Goal: Complete application form: Complete application form

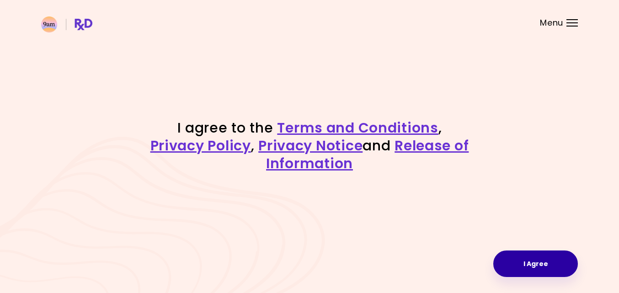
click at [519, 267] on button "I Agree" at bounding box center [535, 263] width 85 height 27
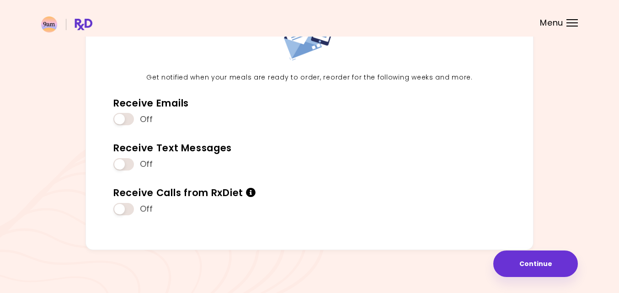
scroll to position [90, 0]
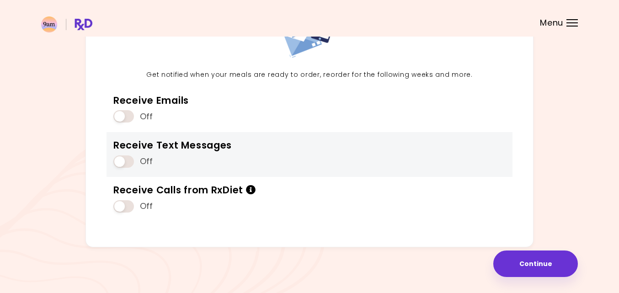
click at [253, 159] on div "Receive Text Messages Off" at bounding box center [309, 154] width 406 height 45
click at [123, 160] on span at bounding box center [123, 161] width 21 height 12
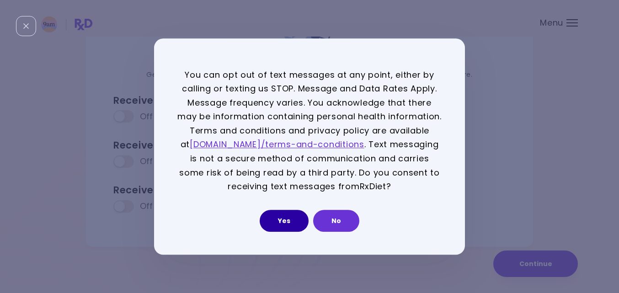
click at [289, 228] on button "Yes" at bounding box center [284, 221] width 49 height 22
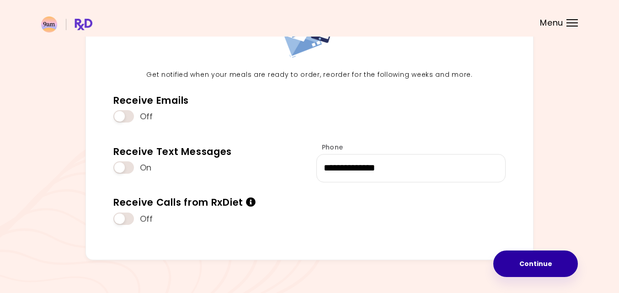
click at [543, 265] on button "Continue" at bounding box center [535, 263] width 85 height 27
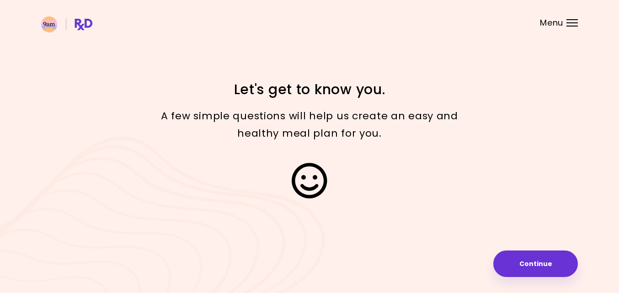
click at [543, 266] on button "Continue" at bounding box center [535, 263] width 85 height 27
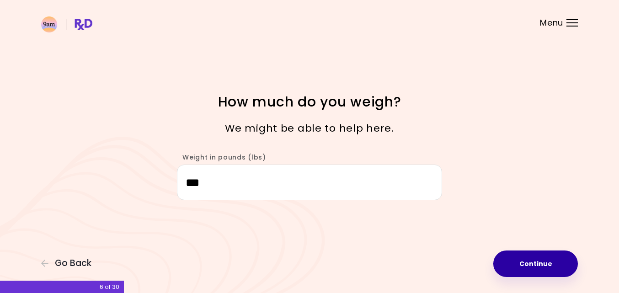
click at [538, 260] on button "Continue" at bounding box center [535, 263] width 85 height 27
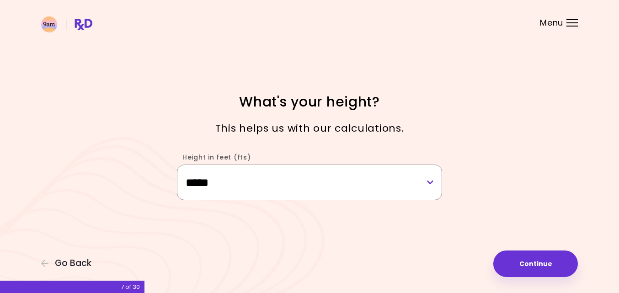
click at [393, 177] on select "**********" at bounding box center [309, 182] width 265 height 35
select select "****"
click at [177, 165] on select "**********" at bounding box center [309, 182] width 265 height 35
click at [409, 191] on select "**********" at bounding box center [309, 182] width 265 height 35
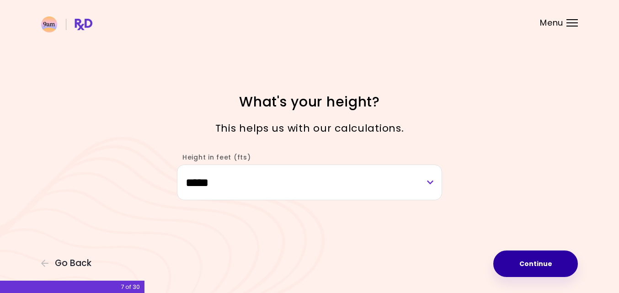
click at [515, 255] on button "Continue" at bounding box center [535, 263] width 85 height 27
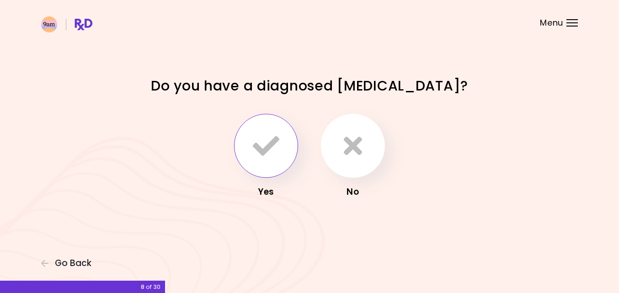
click at [276, 143] on icon "button" at bounding box center [266, 146] width 27 height 27
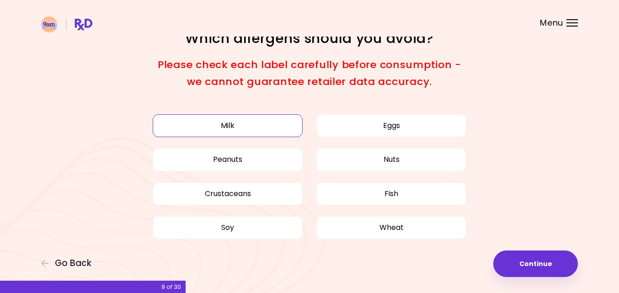
scroll to position [28, 0]
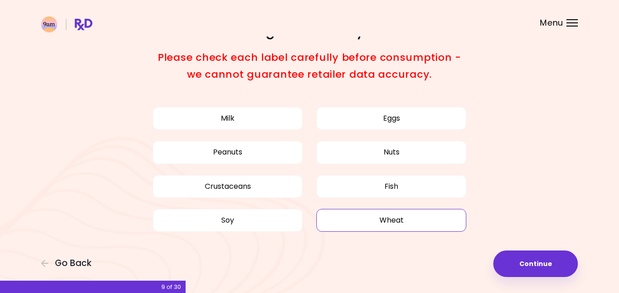
click at [370, 219] on button "Wheat" at bounding box center [391, 220] width 150 height 23
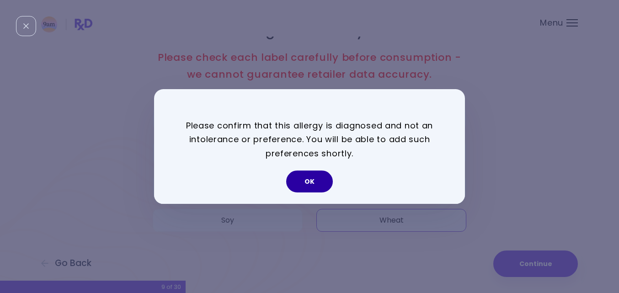
click at [319, 186] on button "OK" at bounding box center [309, 181] width 47 height 22
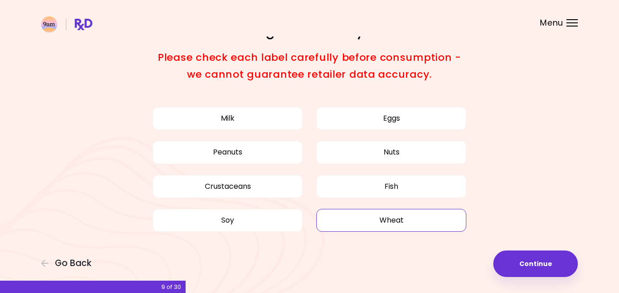
click at [357, 220] on button "Wheat" at bounding box center [391, 220] width 150 height 23
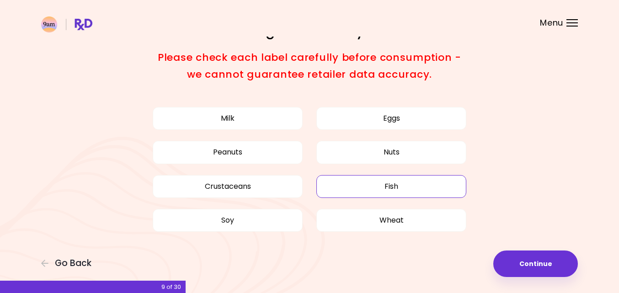
click at [348, 184] on button "Fish" at bounding box center [391, 186] width 150 height 23
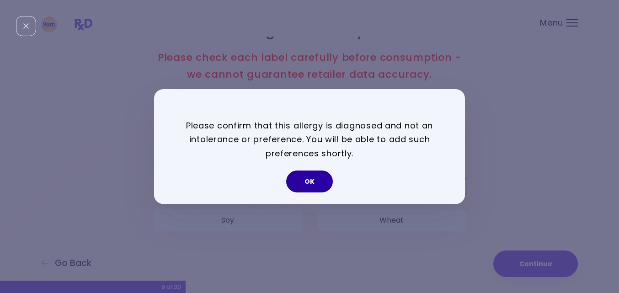
click at [315, 175] on button "OK" at bounding box center [309, 181] width 47 height 22
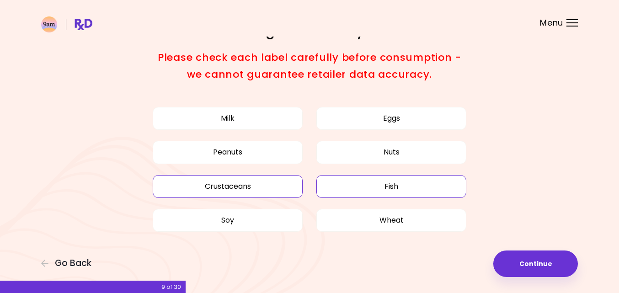
click at [277, 191] on button "Crustaceans" at bounding box center [228, 186] width 150 height 23
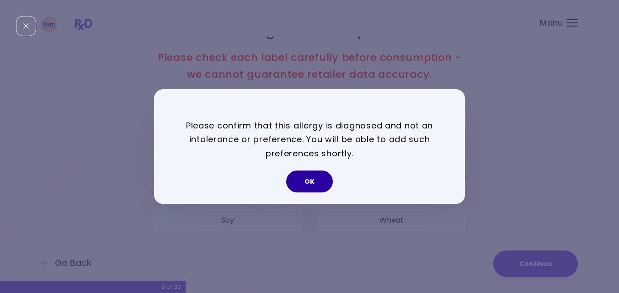
click at [307, 184] on button "OK" at bounding box center [309, 181] width 47 height 22
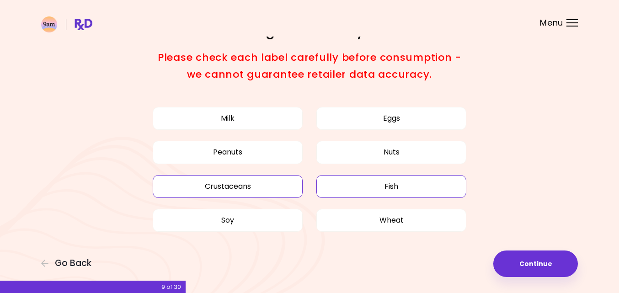
click at [396, 186] on button "Fish" at bounding box center [391, 186] width 150 height 23
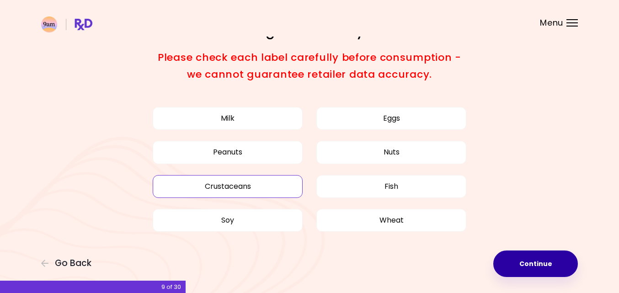
click at [536, 264] on button "Continue" at bounding box center [535, 263] width 85 height 27
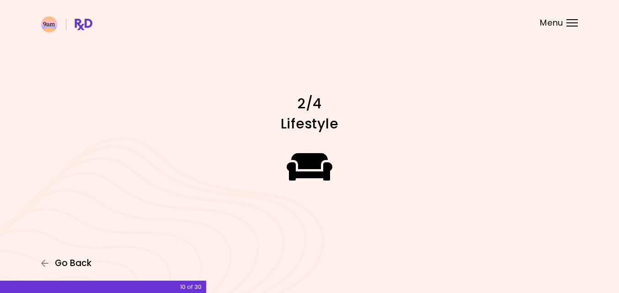
click at [68, 262] on span "Go Back" at bounding box center [73, 263] width 37 height 10
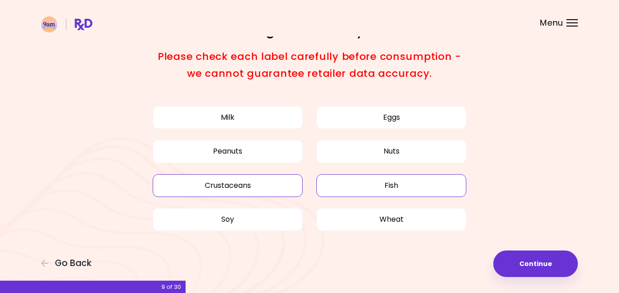
scroll to position [34, 0]
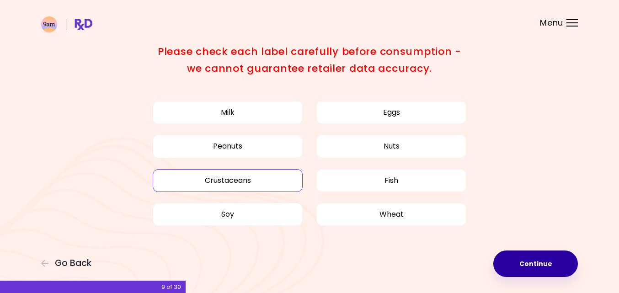
click at [527, 264] on button "Continue" at bounding box center [535, 263] width 85 height 27
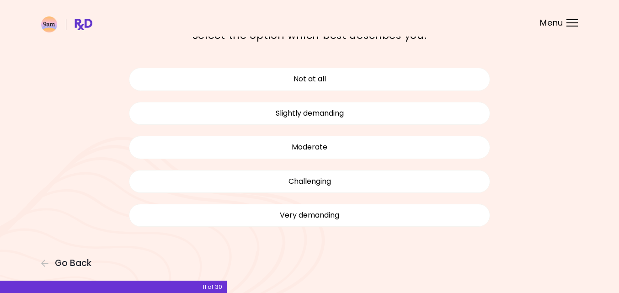
scroll to position [51, 0]
click at [335, 78] on button "Not at all" at bounding box center [309, 78] width 361 height 23
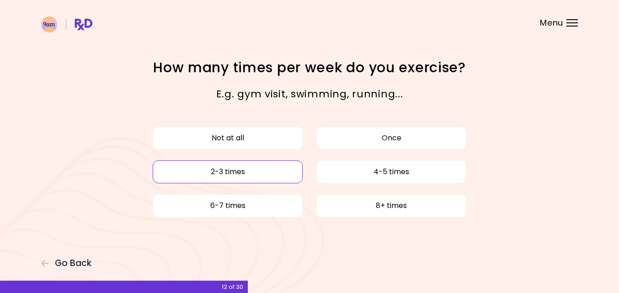
click at [285, 170] on button "2-3 times" at bounding box center [228, 171] width 150 height 23
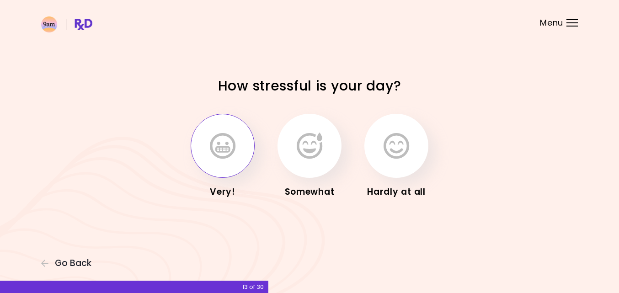
click at [237, 142] on button "button" at bounding box center [223, 146] width 64 height 64
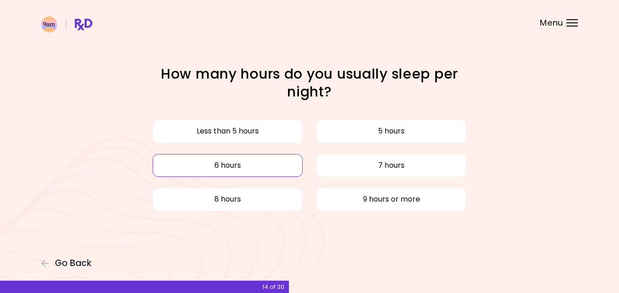
click at [245, 167] on button "6 hours" at bounding box center [228, 165] width 150 height 23
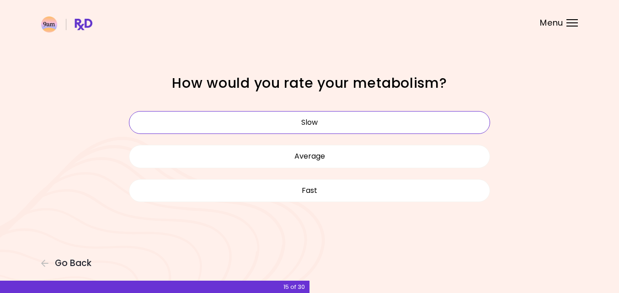
click at [270, 122] on button "Slow" at bounding box center [309, 122] width 361 height 23
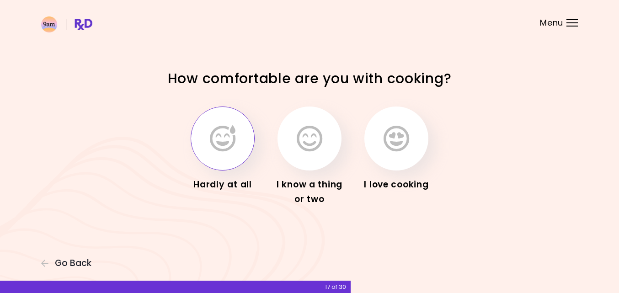
click at [223, 140] on icon "button" at bounding box center [223, 138] width 26 height 27
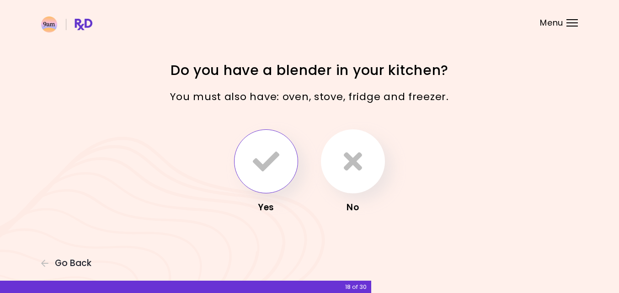
click at [259, 151] on icon "button" at bounding box center [266, 161] width 27 height 27
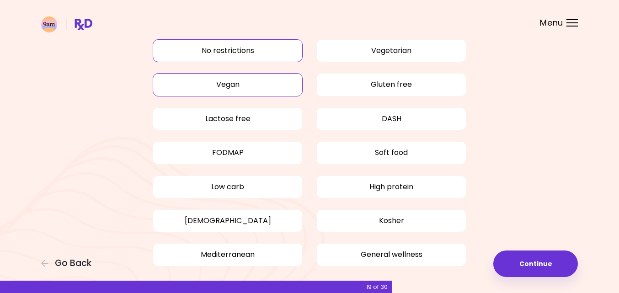
scroll to position [48, 0]
click at [359, 87] on button "Gluten free" at bounding box center [391, 85] width 150 height 23
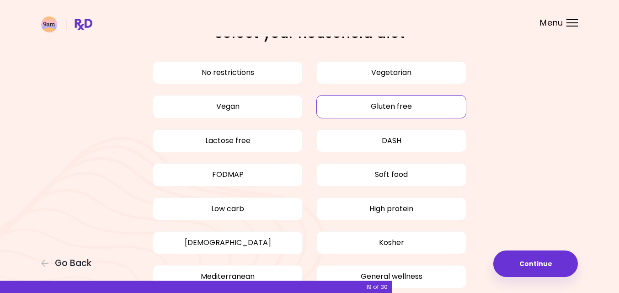
scroll to position [25, 0]
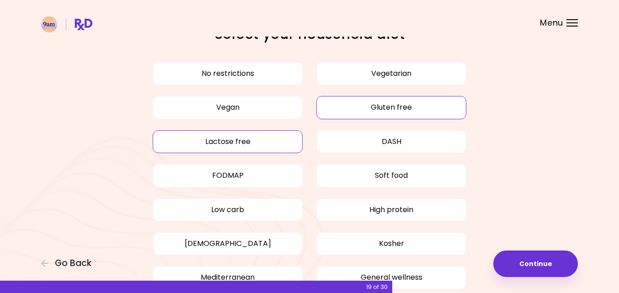
click at [281, 145] on button "Lactose free" at bounding box center [228, 141] width 150 height 23
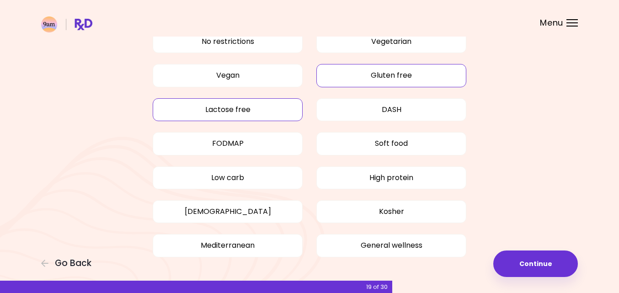
scroll to position [58, 0]
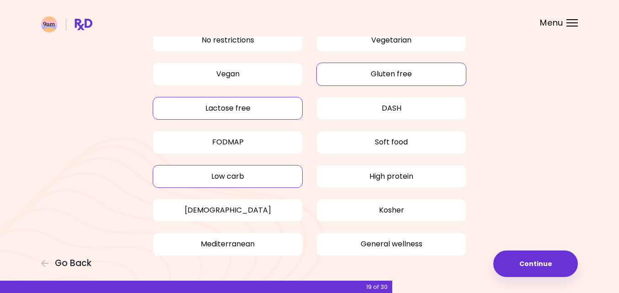
click at [280, 176] on button "Low carb" at bounding box center [228, 176] width 150 height 23
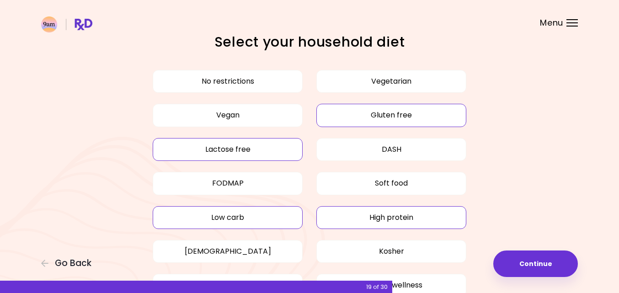
scroll to position [23, 0]
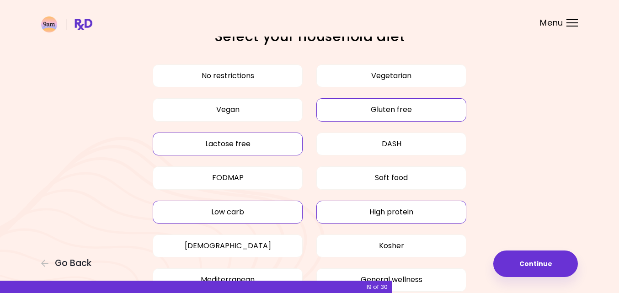
click at [338, 208] on button "High protein" at bounding box center [391, 212] width 150 height 23
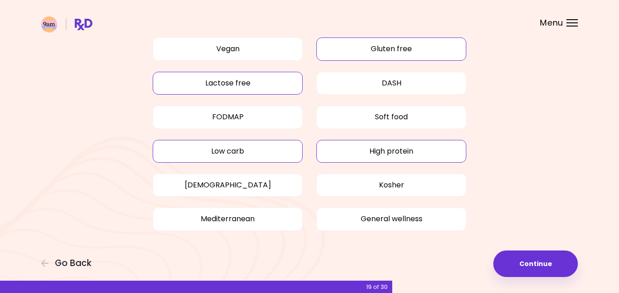
scroll to position [89, 0]
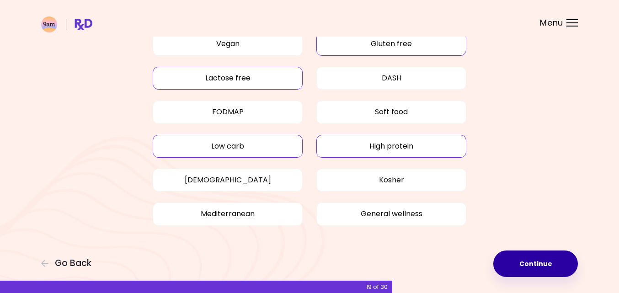
click at [505, 261] on button "Continue" at bounding box center [535, 263] width 85 height 27
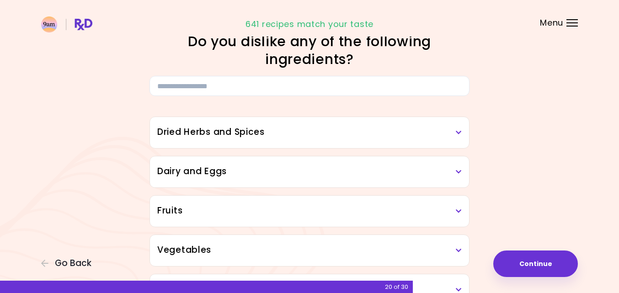
scroll to position [33, 0]
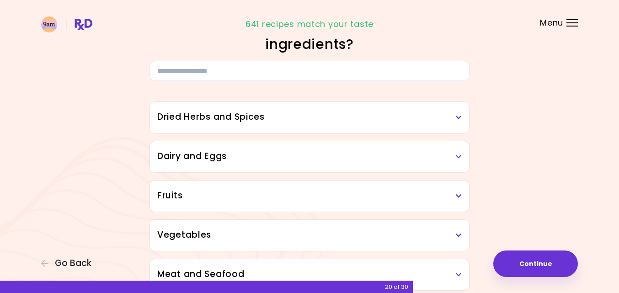
click at [402, 120] on h3 "Dried Herbs and Spices" at bounding box center [309, 117] width 304 height 13
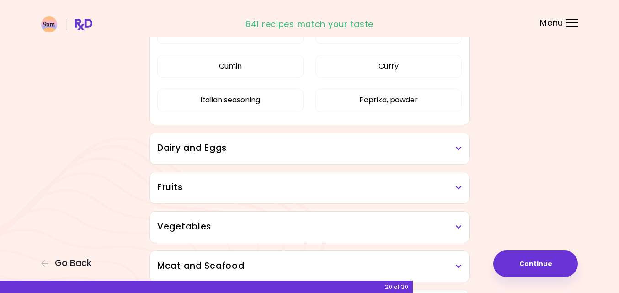
scroll to position [194, 0]
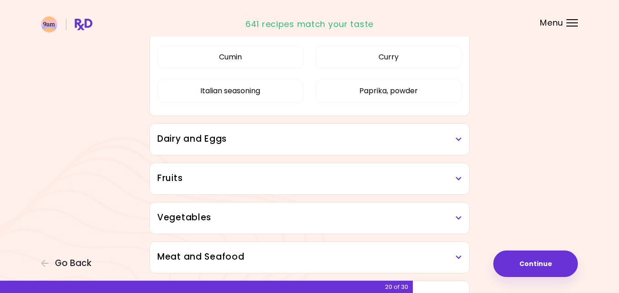
click at [389, 140] on h3 "Dairy and Eggs" at bounding box center [309, 139] width 304 height 13
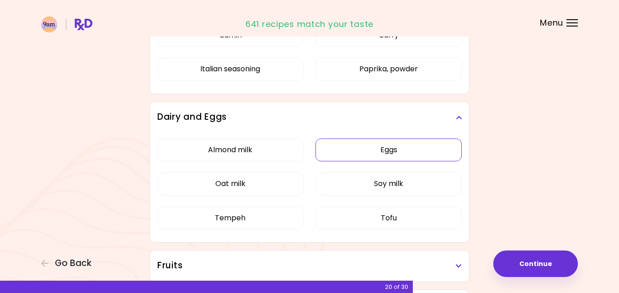
scroll to position [224, 0]
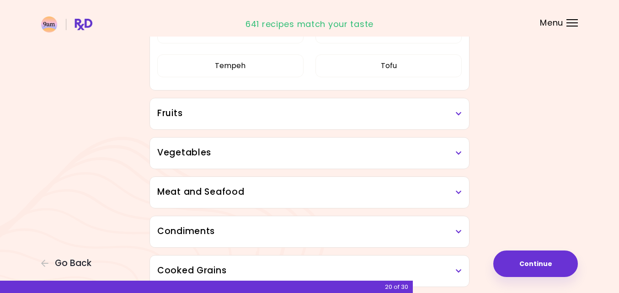
click at [358, 90] on div "Almond milk Eggs Oat milk Soy milk Tempeh Tofu" at bounding box center [309, 35] width 304 height 109
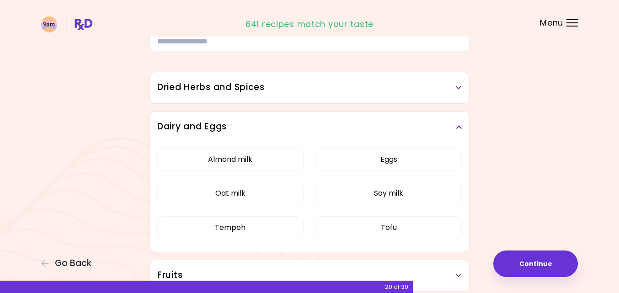
scroll to position [67, 0]
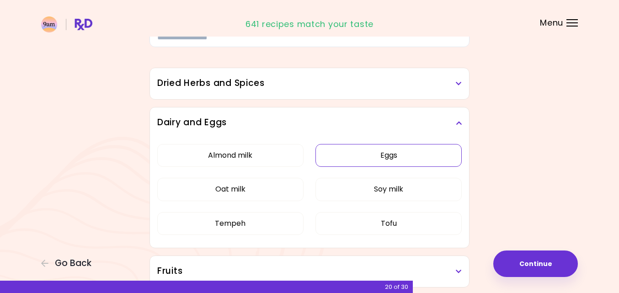
click at [372, 155] on button "Eggs" at bounding box center [388, 155] width 146 height 23
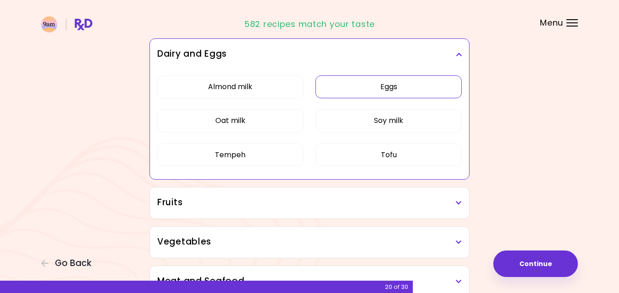
scroll to position [139, 0]
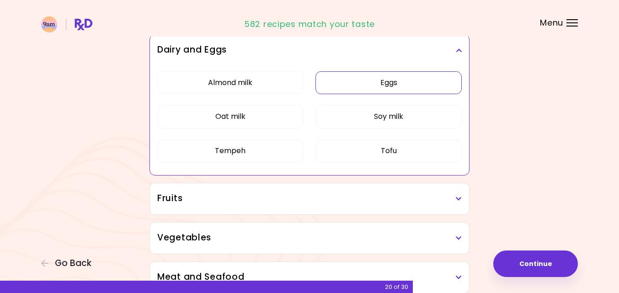
click at [307, 206] on div "Fruits" at bounding box center [309, 198] width 319 height 31
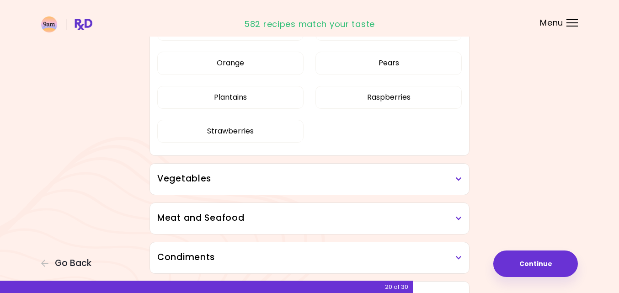
scroll to position [412, 0]
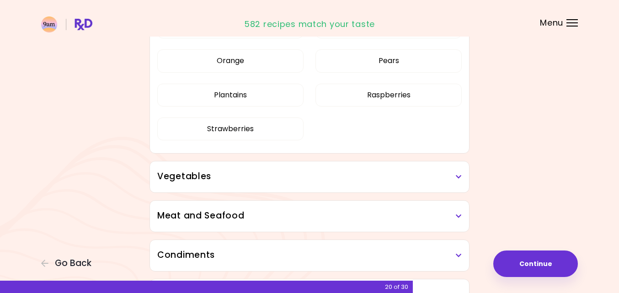
click at [298, 180] on h3 "Vegetables" at bounding box center [309, 176] width 304 height 13
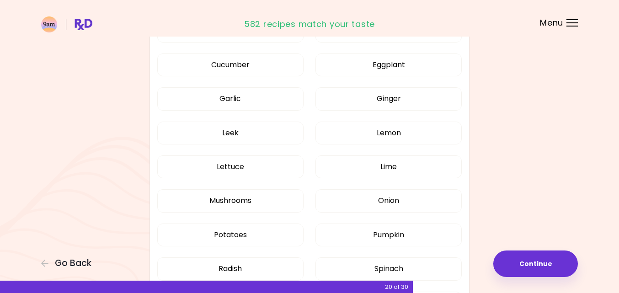
scroll to position [783, 0]
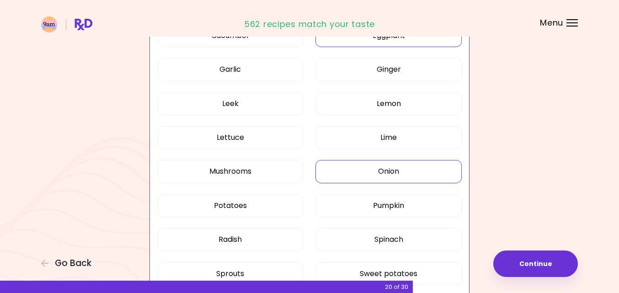
scroll to position [507, 0]
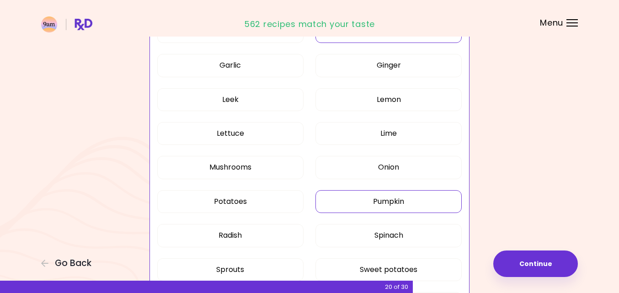
click at [376, 197] on button "Pumpkin" at bounding box center [388, 201] width 146 height 23
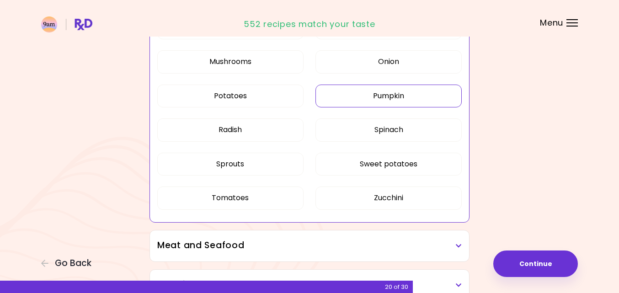
scroll to position [614, 0]
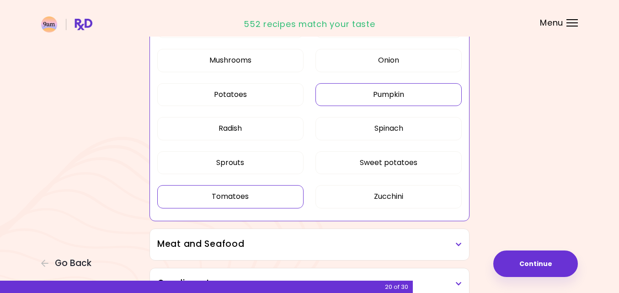
click at [272, 197] on button "Tomatoes" at bounding box center [230, 196] width 146 height 23
click at [338, 197] on button "Zucchini" at bounding box center [388, 196] width 146 height 23
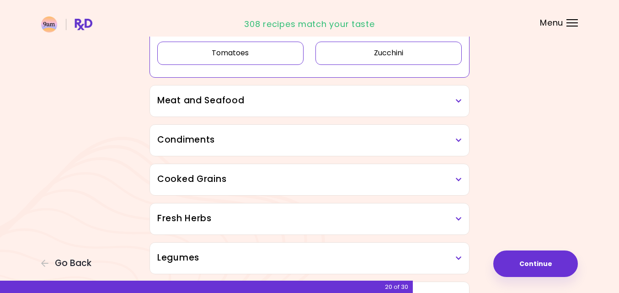
scroll to position [765, 0]
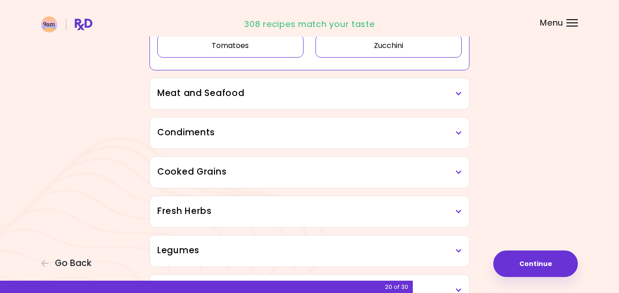
click at [307, 89] on h3 "Meat and Seafood" at bounding box center [309, 93] width 304 height 13
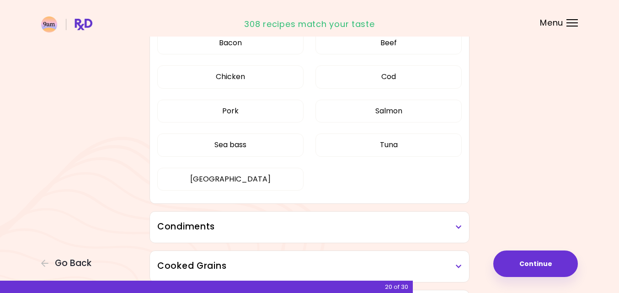
scroll to position [849, 0]
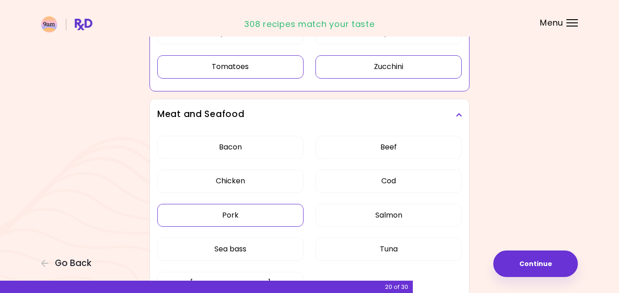
click at [276, 204] on button "Pork" at bounding box center [230, 215] width 146 height 23
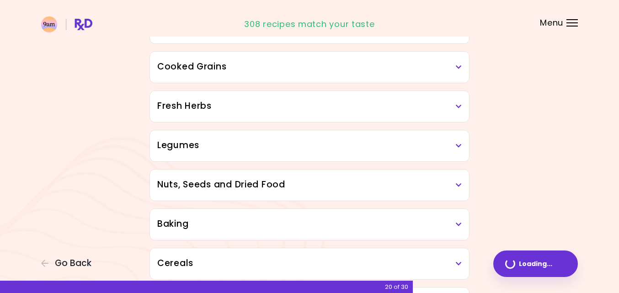
scroll to position [298, 0]
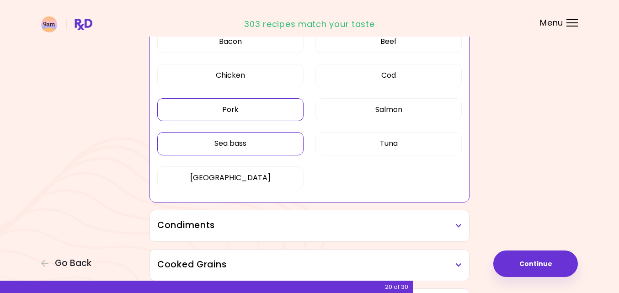
click at [295, 137] on button "Sea bass" at bounding box center [230, 143] width 146 height 23
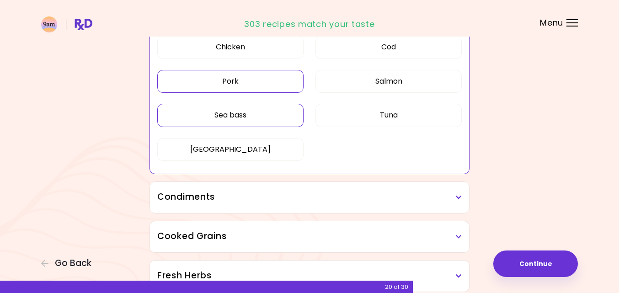
scroll to position [353, 0]
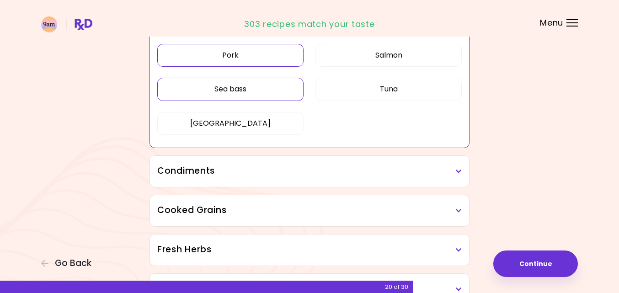
click at [334, 170] on h3 "Condiments" at bounding box center [309, 171] width 304 height 13
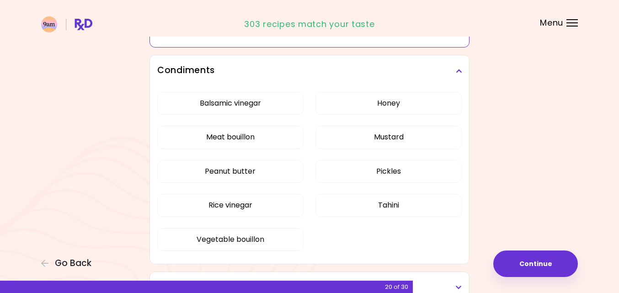
scroll to position [454, 0]
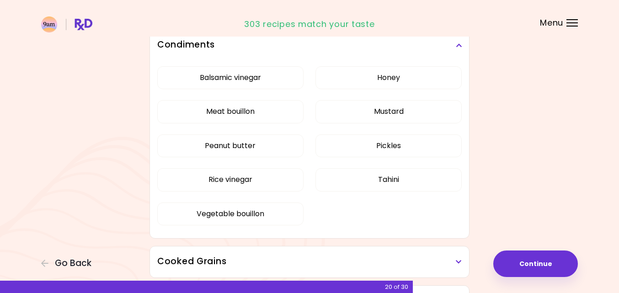
scroll to position [278, 0]
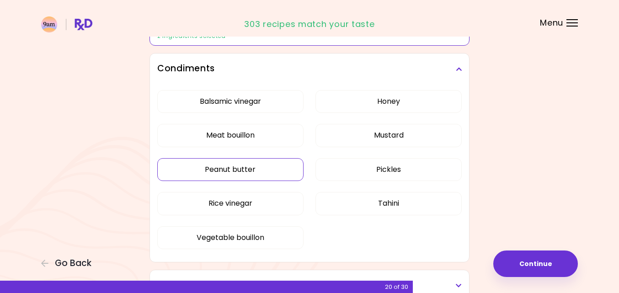
click at [272, 169] on button "Peanut butter" at bounding box center [230, 169] width 146 height 23
click at [379, 100] on button "Honey" at bounding box center [388, 101] width 146 height 23
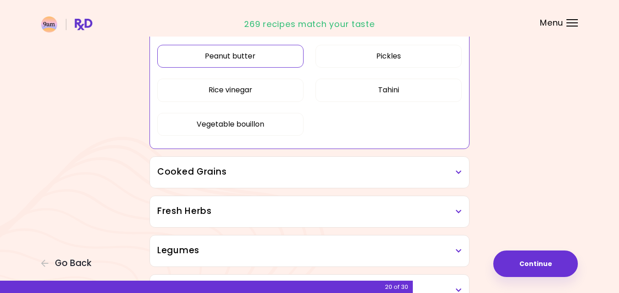
scroll to position [397, 0]
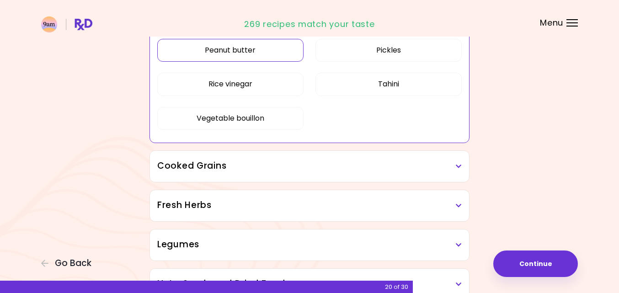
click at [314, 171] on h3 "Cooked Grains" at bounding box center [309, 165] width 304 height 13
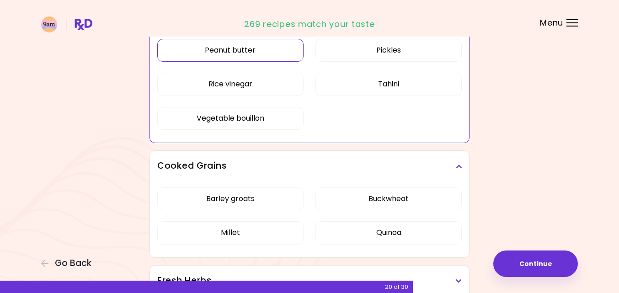
scroll to position [414, 0]
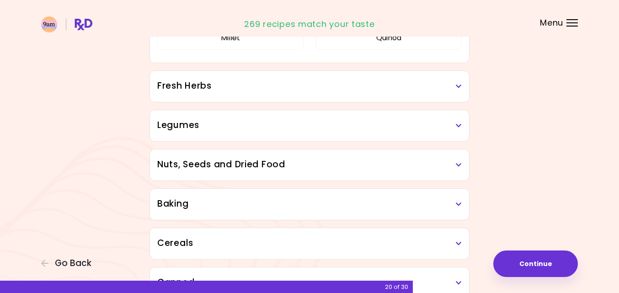
click at [279, 63] on div "Barley groats [PERSON_NAME] Quinoa" at bounding box center [309, 24] width 304 height 75
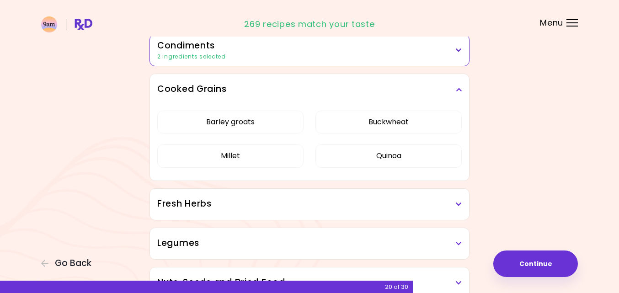
scroll to position [282, 0]
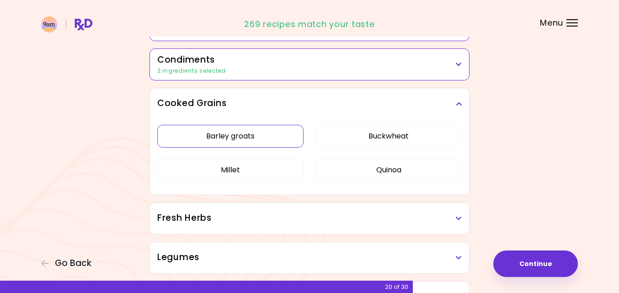
click at [273, 143] on button "Barley groats" at bounding box center [230, 136] width 146 height 23
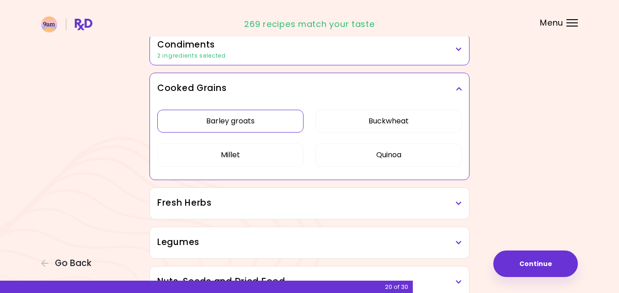
click at [277, 202] on h3 "Fresh Herbs" at bounding box center [309, 202] width 304 height 13
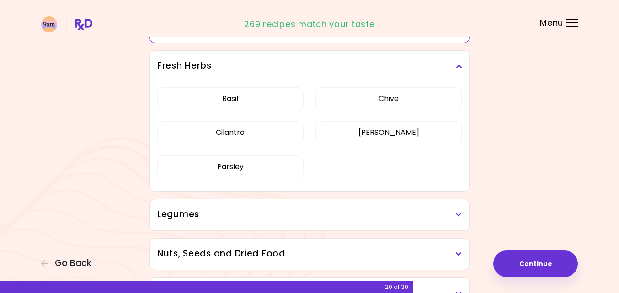
scroll to position [440, 0]
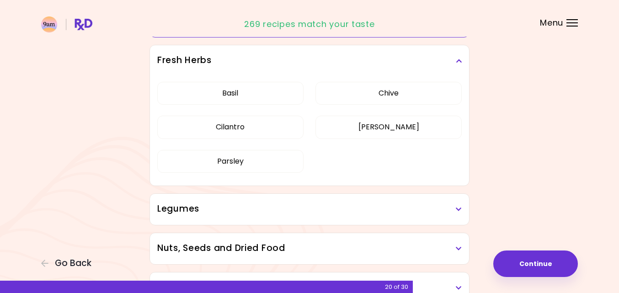
click at [278, 207] on h3 "Legumes" at bounding box center [309, 208] width 304 height 13
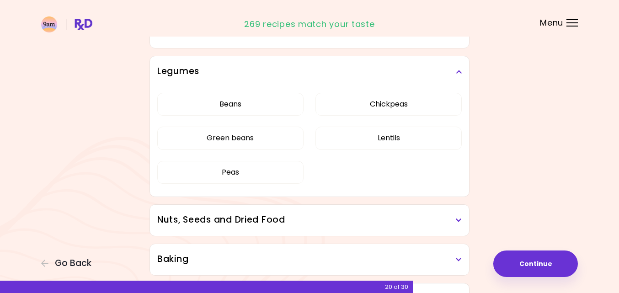
scroll to position [578, 0]
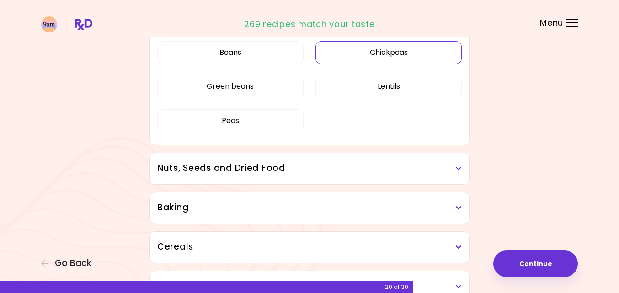
scroll to position [444, 0]
click at [351, 63] on button "Chickpeas" at bounding box center [388, 53] width 146 height 23
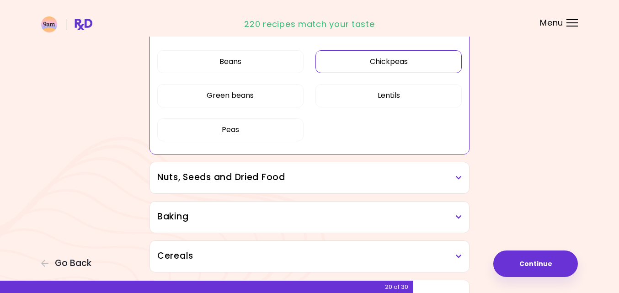
scroll to position [456, 0]
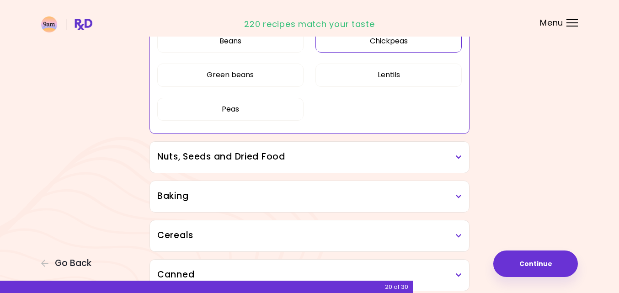
click at [323, 155] on h3 "Nuts, Seeds and Dried Food" at bounding box center [309, 156] width 304 height 13
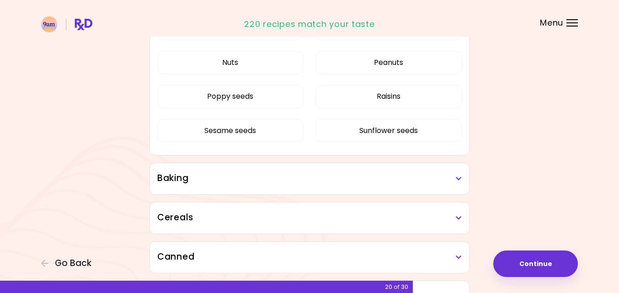
scroll to position [655, 0]
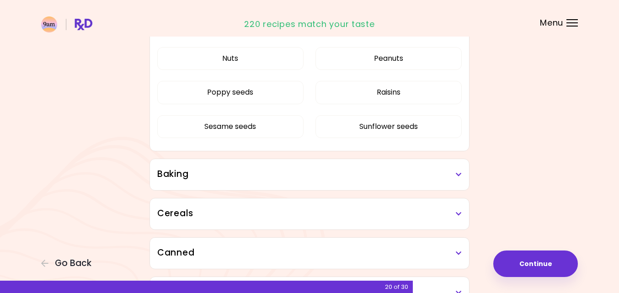
click at [320, 189] on div "Baking" at bounding box center [309, 174] width 319 height 31
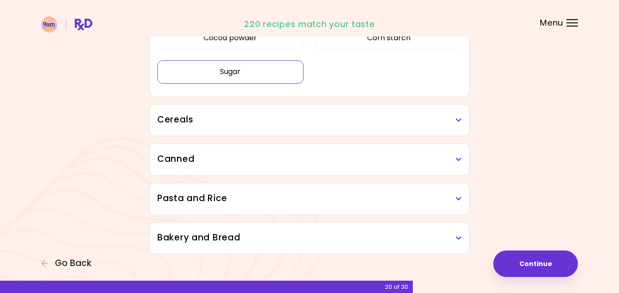
scroll to position [522, 0]
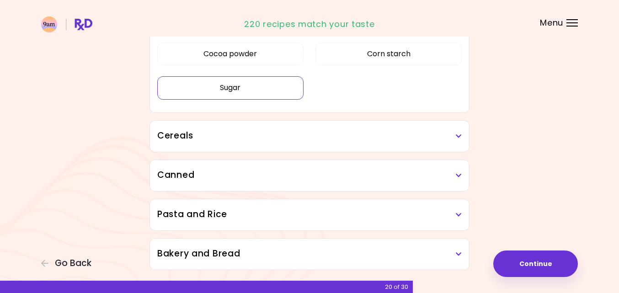
click at [273, 99] on button "Sugar" at bounding box center [230, 87] width 146 height 23
click at [305, 137] on h3 "Cereals" at bounding box center [309, 135] width 304 height 13
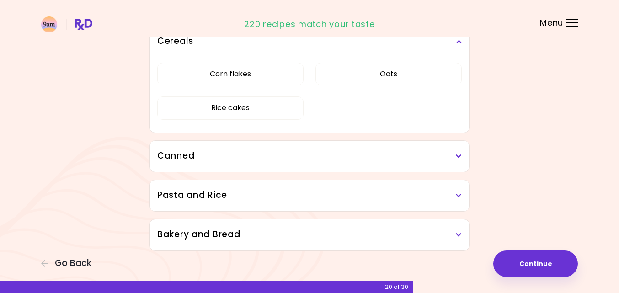
scroll to position [625, 0]
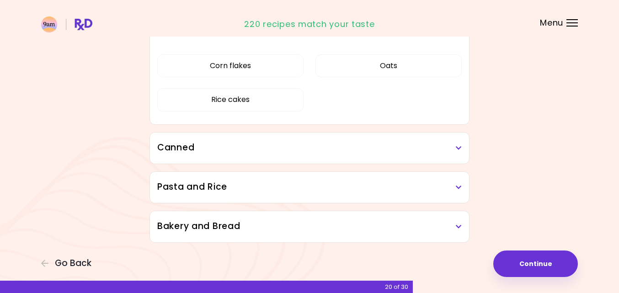
click at [303, 146] on h3 "Canned" at bounding box center [309, 147] width 304 height 13
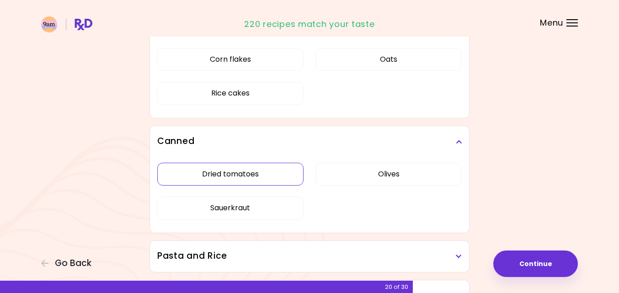
click at [283, 157] on div "Dried tomatoes Olives Sauerkraut" at bounding box center [309, 194] width 304 height 75
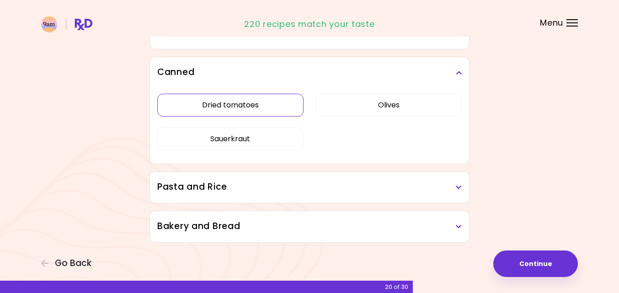
scroll to position [549, 0]
click at [277, 112] on button "Dried tomatoes" at bounding box center [230, 105] width 146 height 23
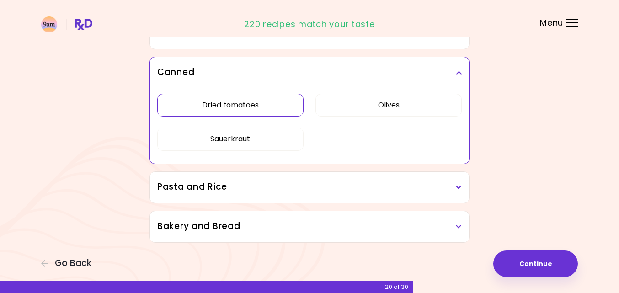
click at [302, 187] on h3 "Pasta and Rice" at bounding box center [309, 186] width 304 height 13
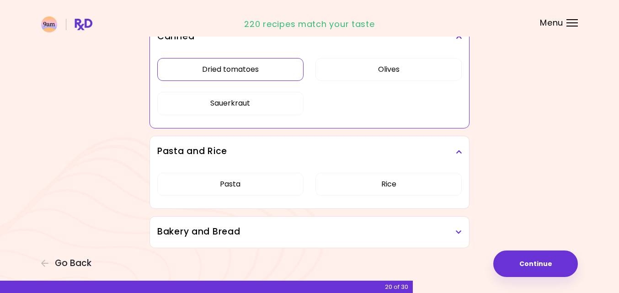
scroll to position [590, 0]
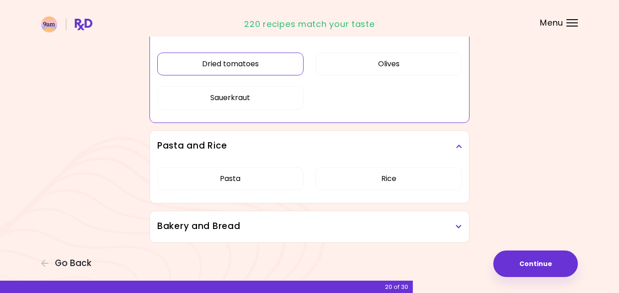
click at [296, 220] on h3 "Bakery and Bread" at bounding box center [309, 226] width 304 height 13
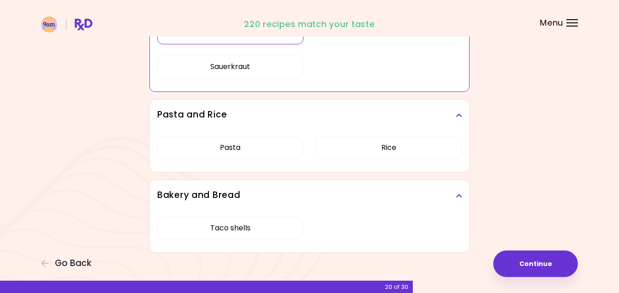
scroll to position [631, 0]
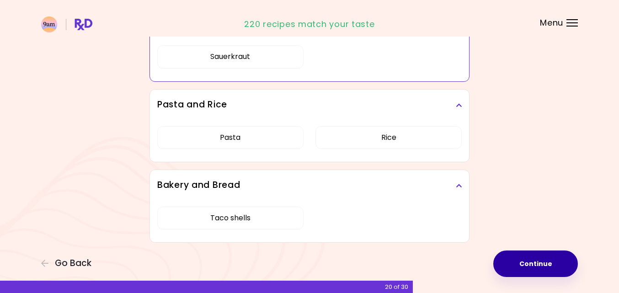
click at [543, 268] on button "Continue" at bounding box center [535, 263] width 85 height 27
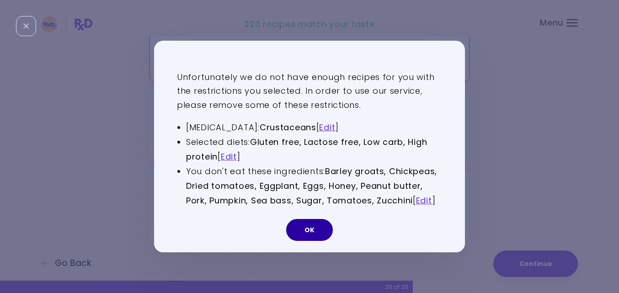
click at [309, 231] on button "OK" at bounding box center [309, 230] width 47 height 22
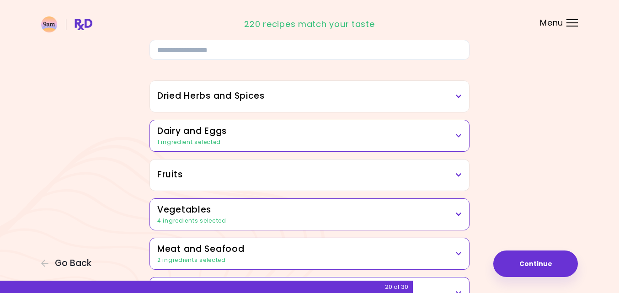
scroll to position [0, 0]
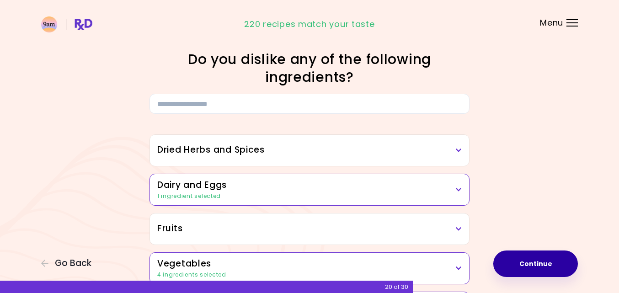
click at [541, 259] on button "Continue" at bounding box center [535, 263] width 85 height 27
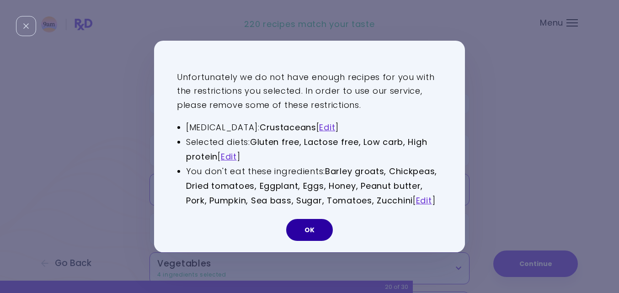
click at [315, 232] on button "OK" at bounding box center [309, 230] width 47 height 22
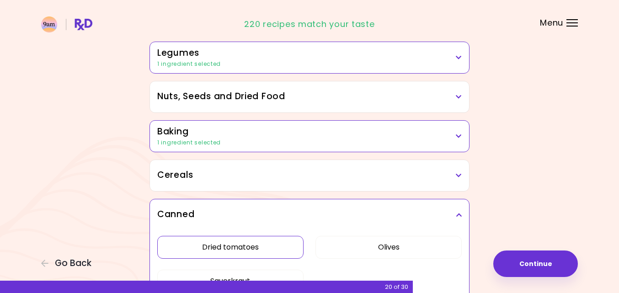
scroll to position [631, 0]
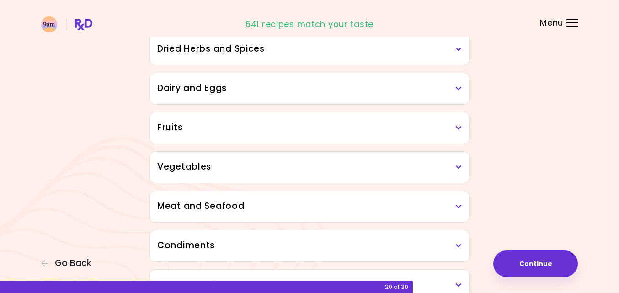
scroll to position [103, 0]
